Goal: Information Seeking & Learning: Find specific fact

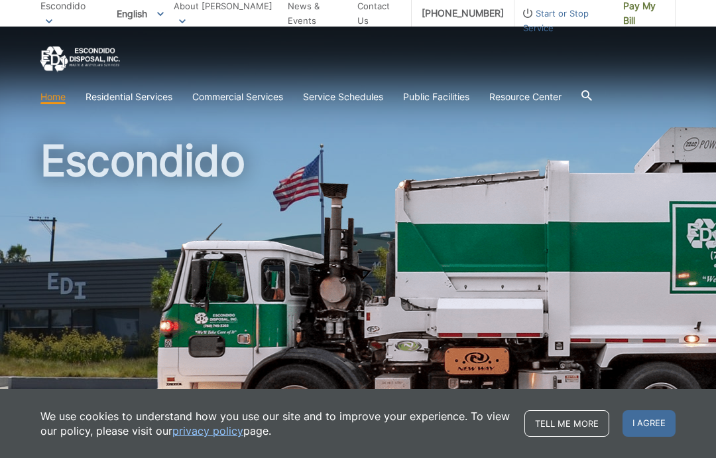
click at [391, 210] on h1 "Escondido" at bounding box center [357, 284] width 635 height 291
click at [134, 216] on h1 "Escondido" at bounding box center [357, 284] width 635 height 291
click at [0, 0] on link "Disposal Sites and Recycling Centers" at bounding box center [0, 0] width 0 height 0
click at [605, 87] on section "Home Residential Services Curbside Pickup Recycling Organic Recycling Trash Hou…" at bounding box center [357, 96] width 635 height 25
click at [592, 97] on icon at bounding box center [587, 95] width 11 height 11
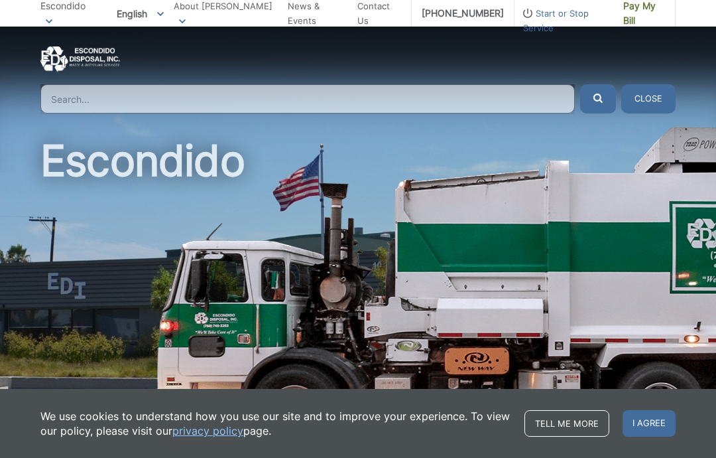
click at [362, 90] on input "Search" at bounding box center [307, 98] width 534 height 29
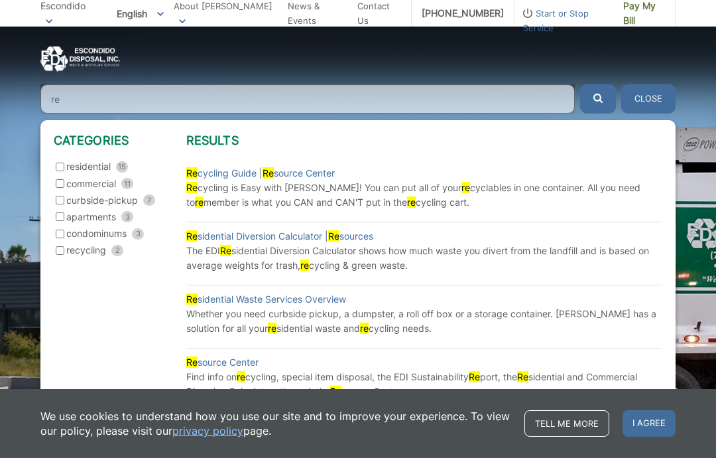
type input "r"
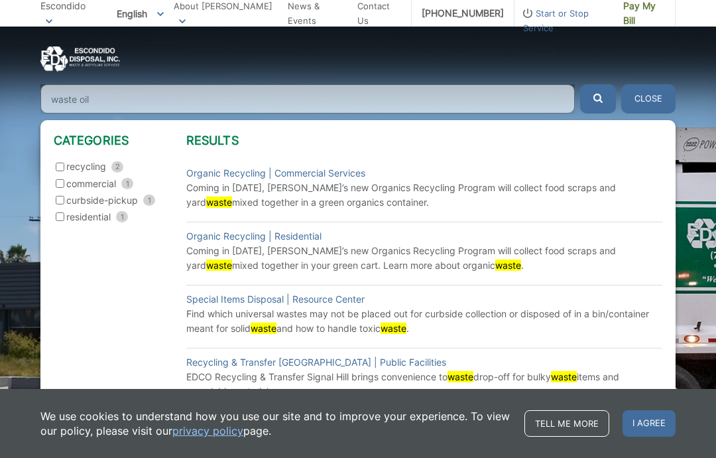
type input "waste oil"
click at [598, 99] on button "submit" at bounding box center [598, 98] width 36 height 29
